Goal: Communication & Community: Answer question/provide support

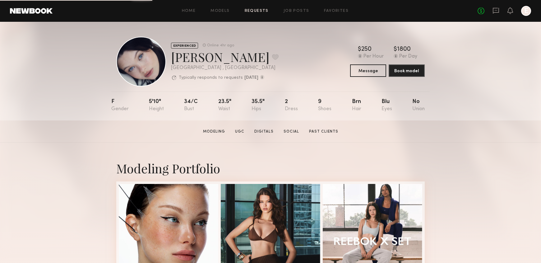
click at [264, 11] on link "Requests" at bounding box center [257, 11] width 24 height 4
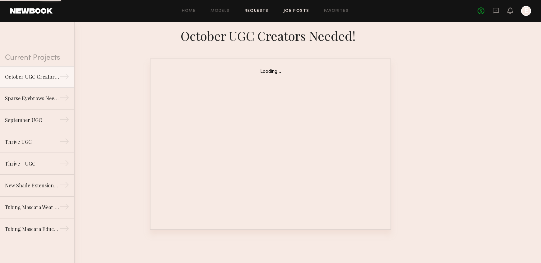
click at [284, 12] on link "Job Posts" at bounding box center [297, 11] width 26 height 4
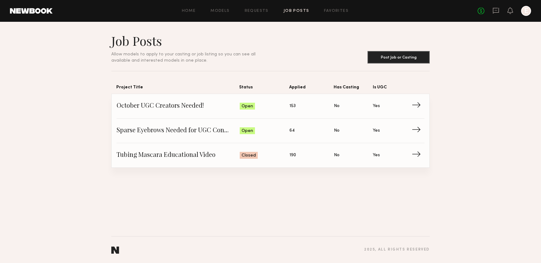
click at [496, 6] on div "No fees up to $5,000 E" at bounding box center [505, 11] width 54 height 10
click at [497, 9] on icon at bounding box center [496, 10] width 7 height 7
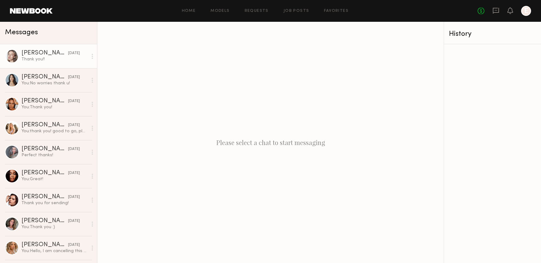
click at [46, 63] on link "[PERSON_NAME] [DATE] Thank you!!" at bounding box center [48, 56] width 97 height 24
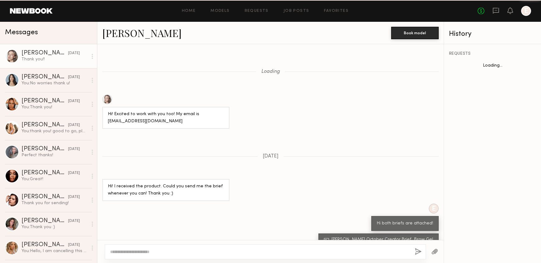
scroll to position [246, 0]
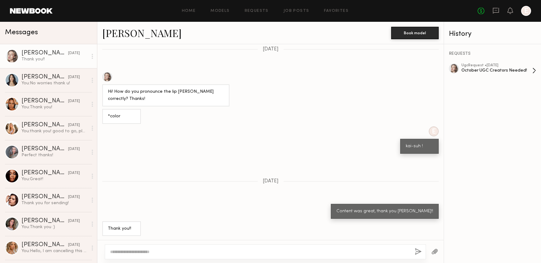
click at [495, 68] on div "October UGC Creators Needed!" at bounding box center [497, 71] width 71 height 6
click at [65, 180] on div "You: Great!" at bounding box center [54, 179] width 66 height 6
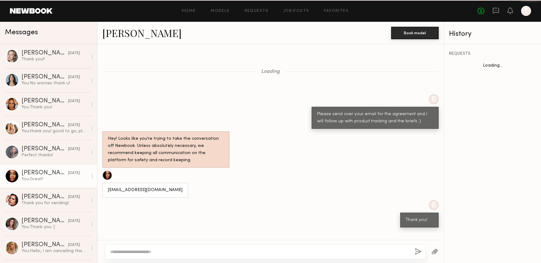
scroll to position [232, 0]
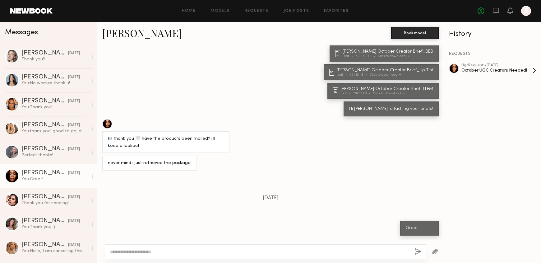
click at [492, 67] on div "ugc Request • 09/24/2025" at bounding box center [497, 65] width 71 height 4
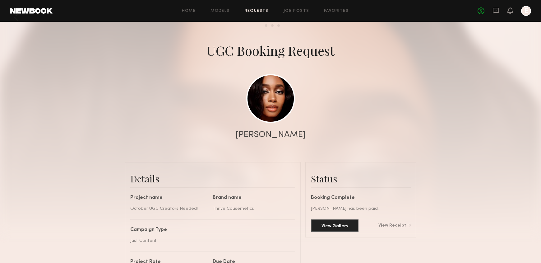
scroll to position [17, 0]
